Goal: Task Accomplishment & Management: Manage account settings

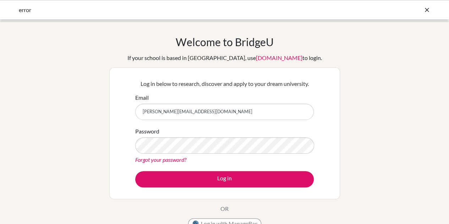
click at [195, 179] on button "Log in" at bounding box center [224, 179] width 179 height 16
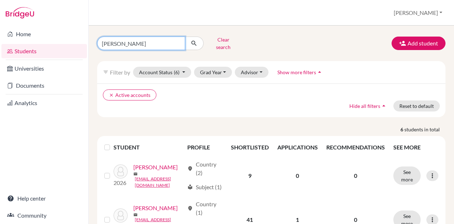
click at [133, 38] on input "[PERSON_NAME]" at bounding box center [141, 43] width 88 height 13
click at [133, 38] on input "kovács" at bounding box center [141, 43] width 88 height 13
type input "batta"
click button "submit" at bounding box center [194, 43] width 19 height 13
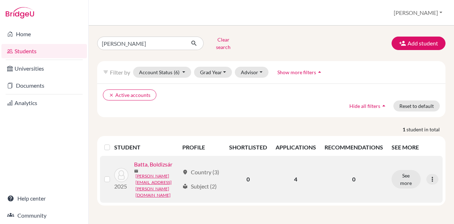
click at [134, 169] on link "Batta, Boldizsár" at bounding box center [153, 164] width 38 height 9
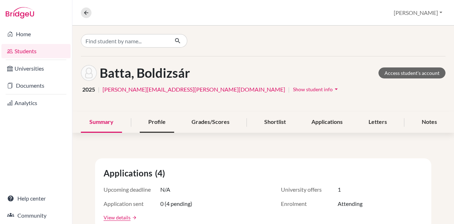
drag, startPoint x: 145, startPoint y: 126, endPoint x: 154, endPoint y: 126, distance: 9.2
click at [145, 127] on div "Profile" at bounding box center [157, 122] width 34 height 21
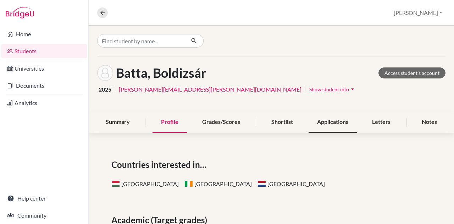
click at [313, 122] on div "Applications" at bounding box center [333, 122] width 48 height 21
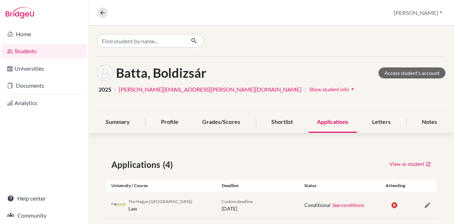
scroll to position [89, 0]
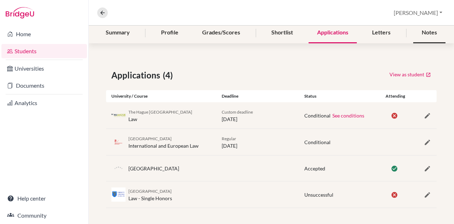
click at [425, 34] on div "Notes" at bounding box center [430, 32] width 32 height 21
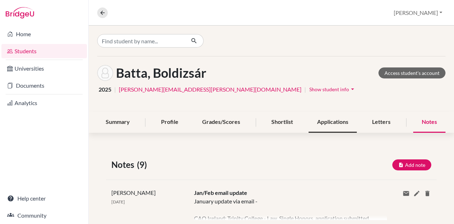
click at [338, 119] on div "Applications" at bounding box center [333, 122] width 48 height 21
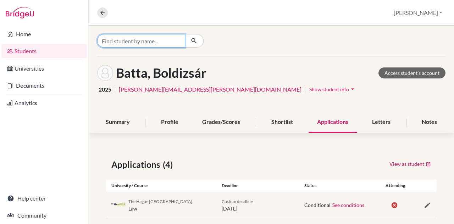
click at [153, 39] on input "Find student by name..." at bounding box center [141, 40] width 88 height 13
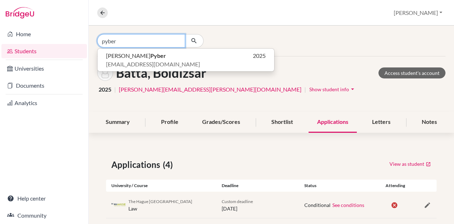
type input "pyber"
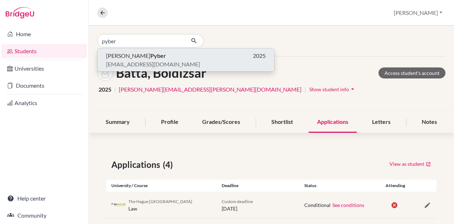
click button "László Pyber 2025 12plman12@gmail.com" at bounding box center [186, 60] width 177 height 23
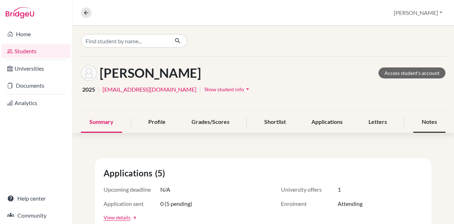
click at [417, 115] on div "Notes" at bounding box center [430, 122] width 32 height 21
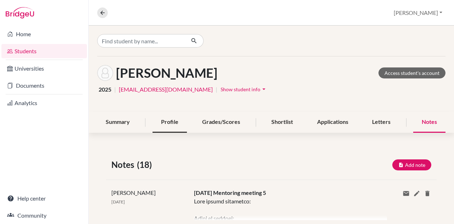
click at [163, 122] on div "Profile" at bounding box center [170, 122] width 34 height 21
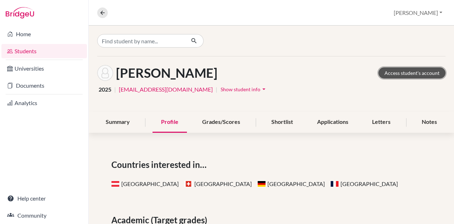
click at [397, 76] on link "Access student's account" at bounding box center [412, 72] width 67 height 11
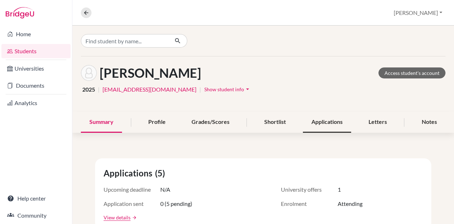
click at [319, 124] on div "Applications" at bounding box center [327, 122] width 48 height 21
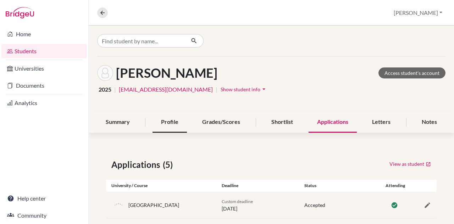
click at [162, 120] on div "Profile" at bounding box center [170, 122] width 34 height 21
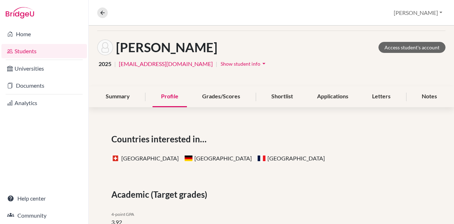
scroll to position [35, 0]
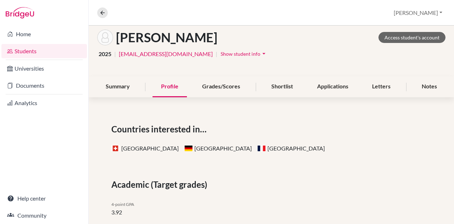
click at [285, 83] on div "Shortlist" at bounding box center [282, 86] width 39 height 21
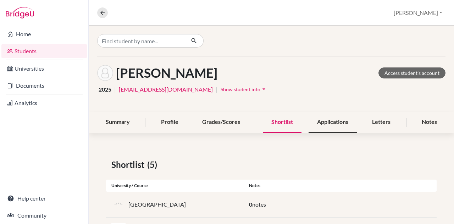
click at [325, 128] on div "Applications" at bounding box center [333, 122] width 48 height 21
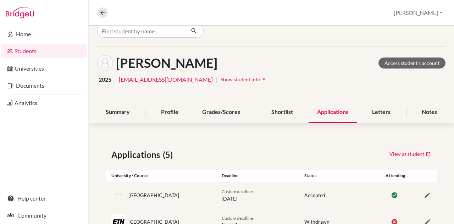
scroll to position [116, 0]
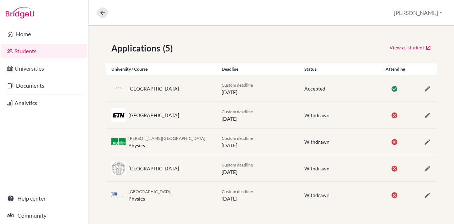
click at [158, 87] on div "[GEOGRAPHIC_DATA]" at bounding box center [154, 88] width 51 height 7
copy div "Polytechnique"
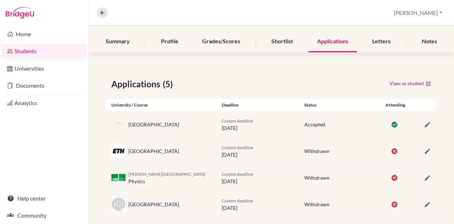
scroll to position [45, 0]
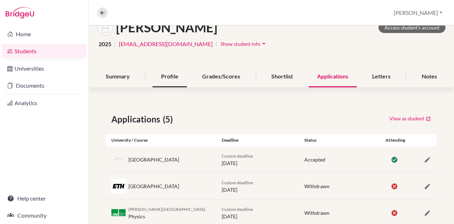
click at [168, 78] on div "Profile" at bounding box center [170, 76] width 34 height 21
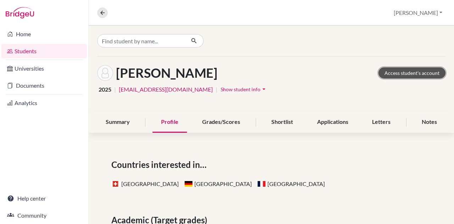
click at [389, 68] on link "Access student's account" at bounding box center [412, 72] width 67 height 11
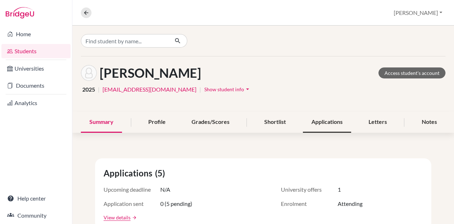
click at [319, 126] on div "Applications" at bounding box center [327, 122] width 48 height 21
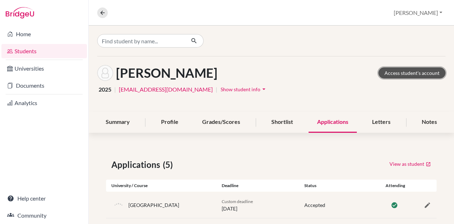
click at [400, 69] on link "Access student's account" at bounding box center [412, 72] width 67 height 11
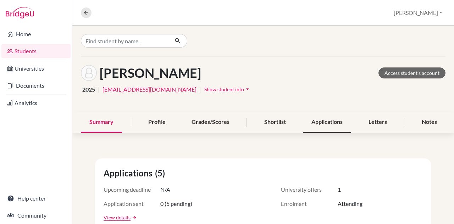
click at [329, 123] on div "Applications" at bounding box center [327, 122] width 48 height 21
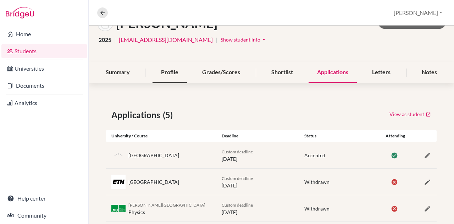
scroll to position [10, 0]
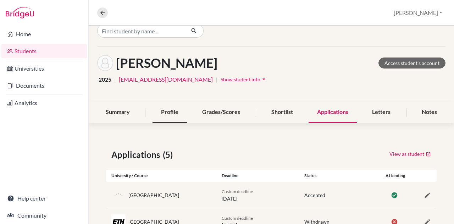
click at [166, 115] on div "Profile" at bounding box center [170, 112] width 34 height 21
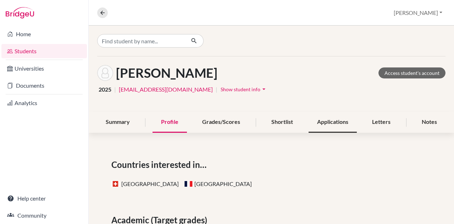
click at [337, 120] on div "Applications" at bounding box center [333, 122] width 48 height 21
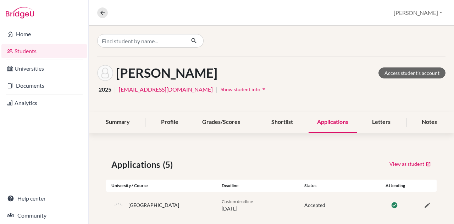
scroll to position [106, 0]
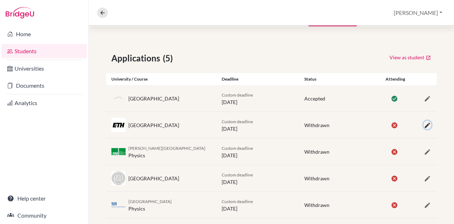
click at [424, 123] on icon "button" at bounding box center [427, 125] width 7 height 7
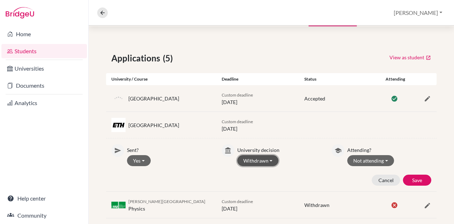
click at [265, 163] on button "Withdrawn" at bounding box center [258, 160] width 42 height 11
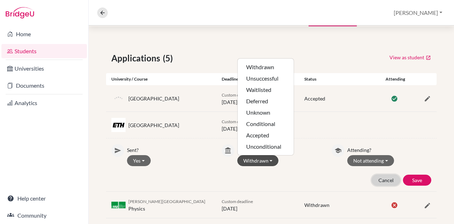
click at [383, 185] on div "Sent? Yes Yes No University decision Withdrawn Withdrawn Unsuccessful Waitliste…" at bounding box center [271, 164] width 331 height 53
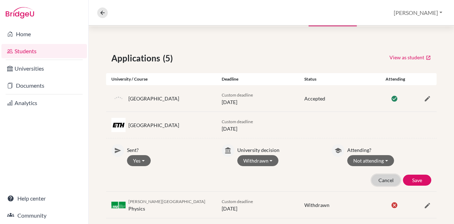
click at [381, 175] on button "Cancel" at bounding box center [386, 180] width 28 height 11
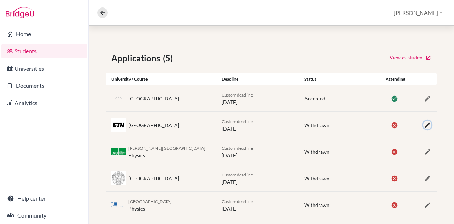
click at [424, 124] on icon "button" at bounding box center [427, 125] width 7 height 7
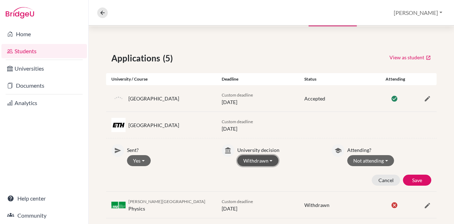
click at [254, 160] on button "Withdrawn" at bounding box center [258, 160] width 42 height 11
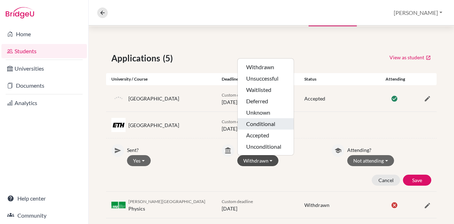
click at [270, 124] on button "Conditional" at bounding box center [266, 123] width 56 height 11
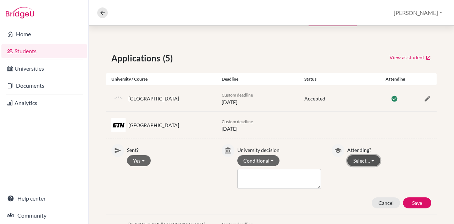
click at [366, 159] on button "Select…" at bounding box center [364, 160] width 33 height 11
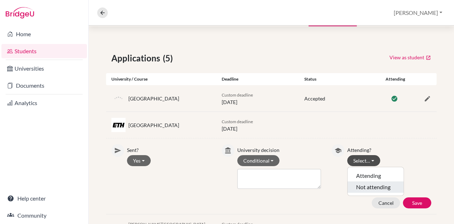
click at [382, 185] on button "Not attending" at bounding box center [376, 186] width 56 height 11
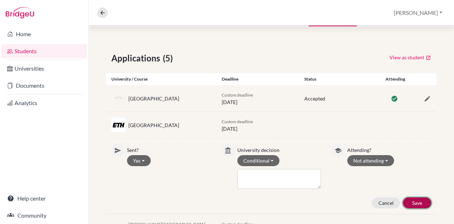
click at [416, 199] on button "Save" at bounding box center [417, 202] width 28 height 11
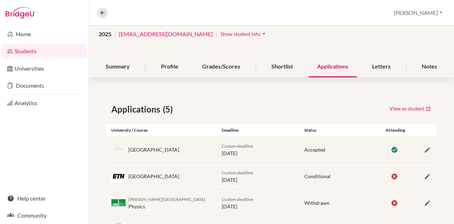
scroll to position [0, 0]
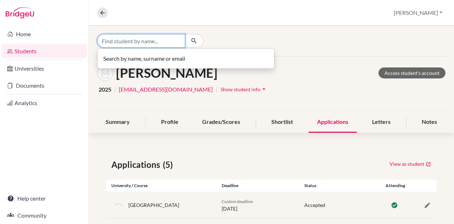
click at [154, 43] on input "Find student by name..." at bounding box center [141, 40] width 88 height 13
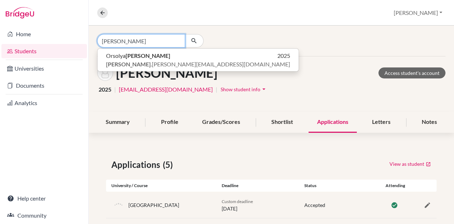
type input "steinmetz"
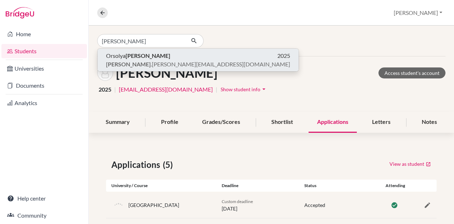
click button "Orsolya Steinmetz 2025 steinmetz .orsi@gmail.com" at bounding box center [198, 60] width 201 height 23
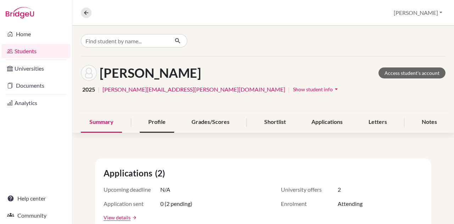
click at [158, 122] on div "Profile" at bounding box center [157, 122] width 34 height 21
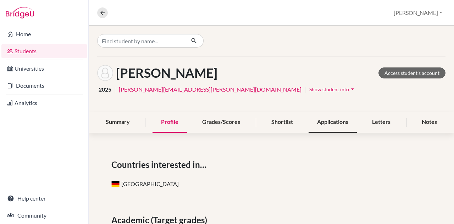
drag, startPoint x: 330, startPoint y: 127, endPoint x: 329, endPoint y: 123, distance: 4.0
click at [330, 126] on div "Applications" at bounding box center [333, 122] width 48 height 21
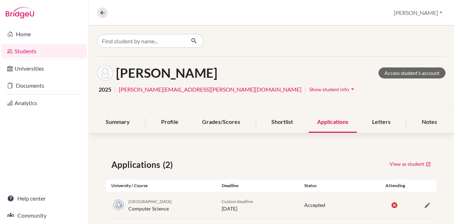
scroll to position [37, 0]
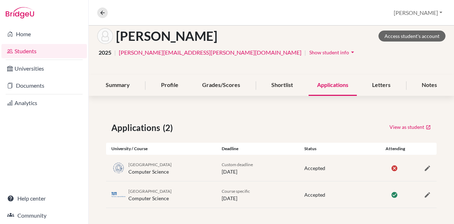
click at [269, 84] on div "Shortlist" at bounding box center [282, 85] width 39 height 21
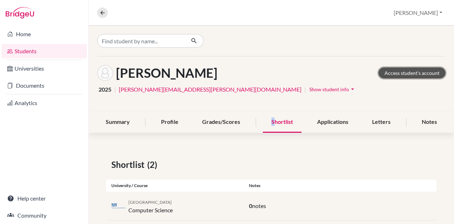
click at [395, 70] on link "Access student's account" at bounding box center [412, 72] width 67 height 11
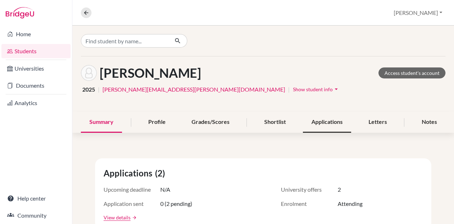
click at [327, 114] on div "Applications" at bounding box center [327, 122] width 48 height 21
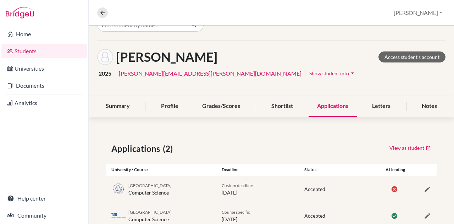
scroll to position [37, 0]
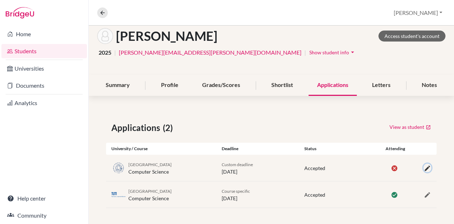
click at [424, 164] on button "button" at bounding box center [428, 168] width 8 height 9
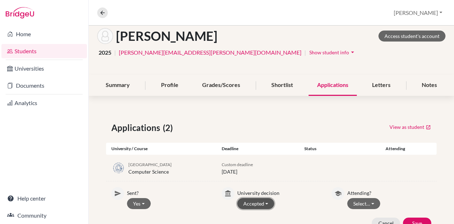
click at [259, 203] on button "Accepted" at bounding box center [255, 203] width 37 height 11
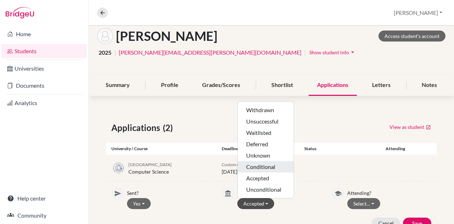
click at [269, 166] on button "Conditional" at bounding box center [266, 166] width 56 height 11
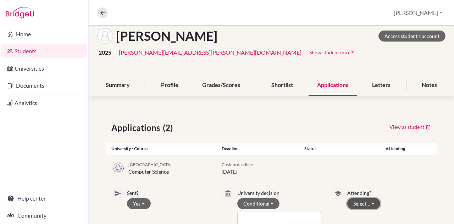
click at [355, 203] on button "Select…" at bounding box center [364, 203] width 33 height 11
click at [373, 193] on button "Not attending" at bounding box center [376, 189] width 56 height 11
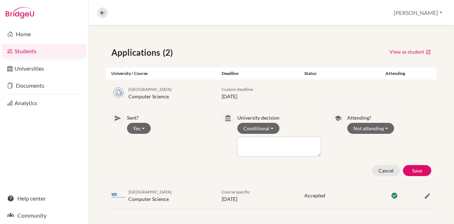
scroll to position [112, 0]
click at [407, 169] on button "Save" at bounding box center [417, 170] width 28 height 11
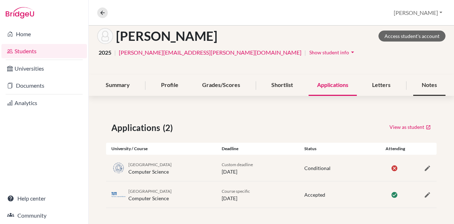
click at [427, 86] on div "Notes" at bounding box center [430, 85] width 32 height 21
